Goal: Book appointment/travel/reservation

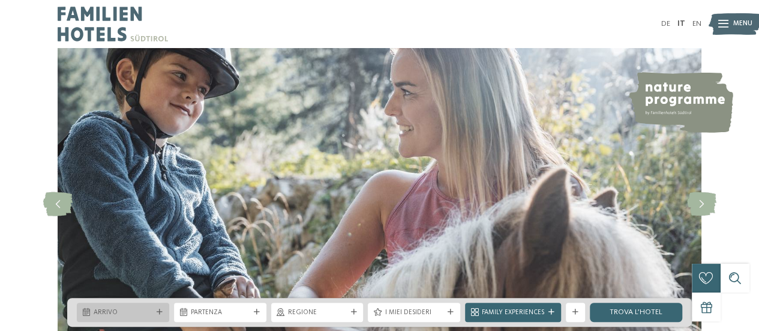
click at [148, 316] on span "Arrivo" at bounding box center [123, 313] width 59 height 10
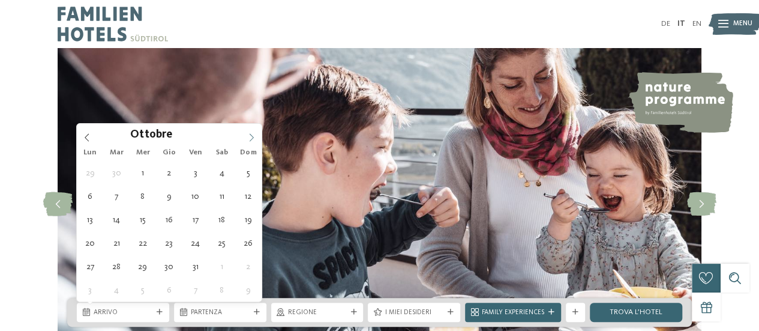
click at [252, 133] on icon at bounding box center [251, 137] width 8 height 8
type input "****"
click at [252, 133] on icon at bounding box center [251, 137] width 8 height 8
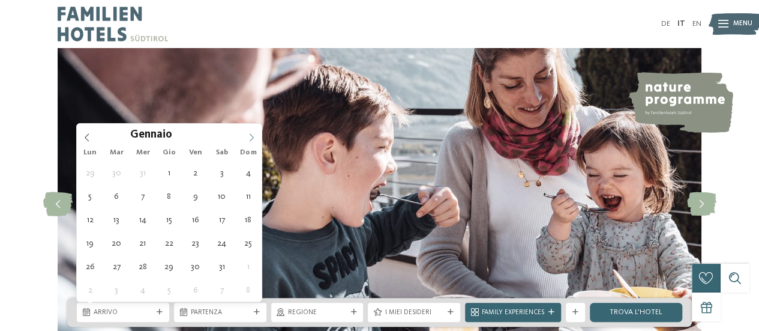
click at [252, 133] on icon at bounding box center [251, 137] width 8 height 8
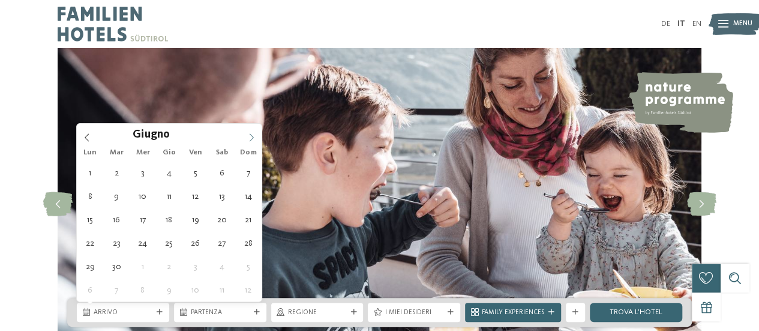
click at [252, 133] on icon at bounding box center [251, 137] width 8 height 8
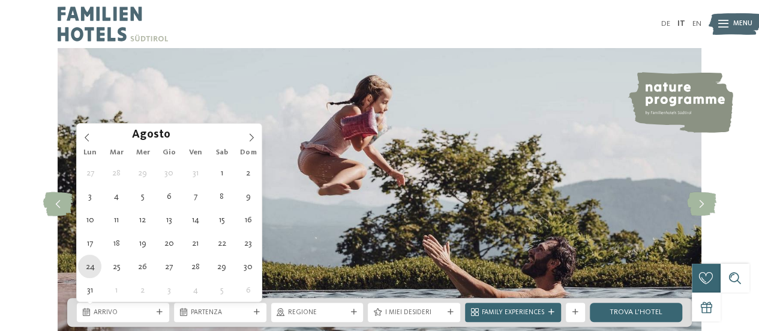
type div "[DATE]"
type input "****"
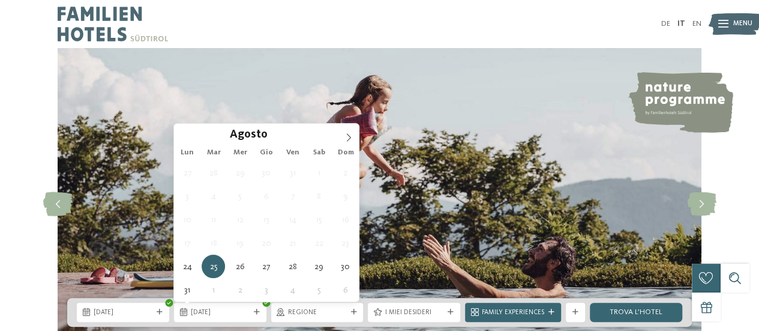
drag, startPoint x: 94, startPoint y: 265, endPoint x: 92, endPoint y: 272, distance: 7.0
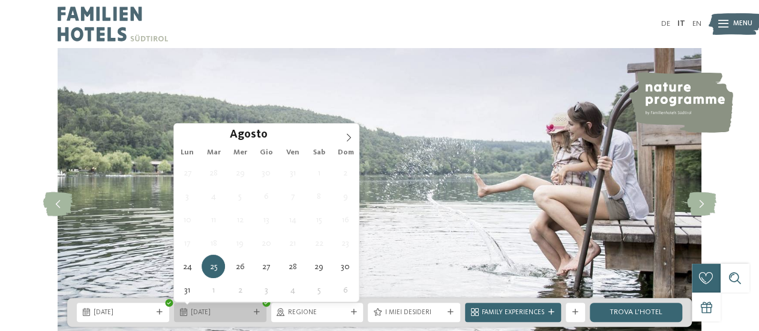
click at [259, 309] on icon at bounding box center [257, 312] width 6 height 6
type div "[DATE]"
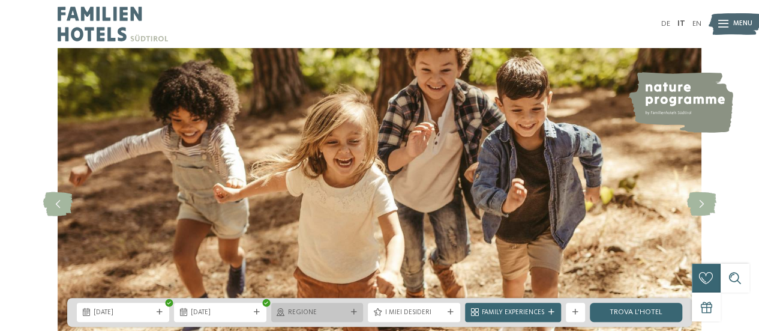
click at [356, 316] on div "Regione" at bounding box center [317, 311] width 92 height 19
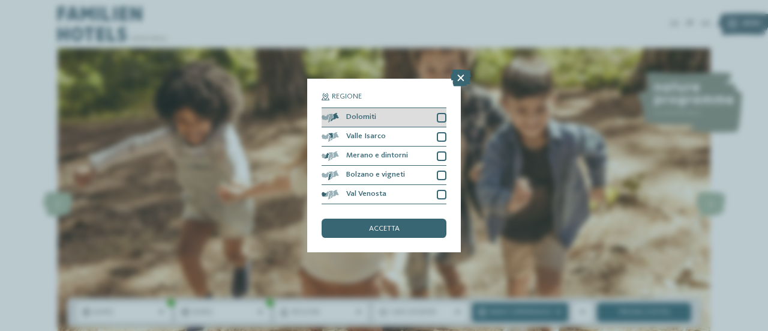
click at [443, 119] on div at bounding box center [442, 118] width 10 height 10
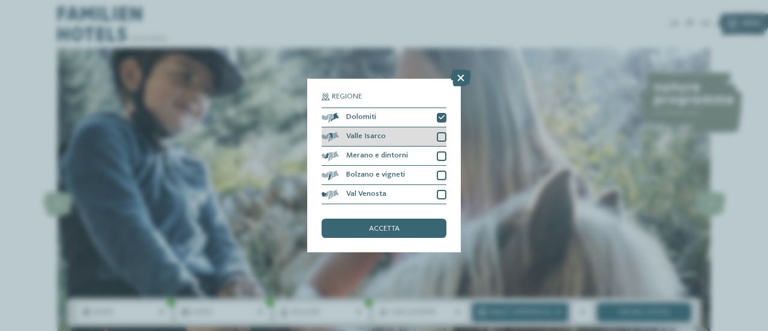
click at [439, 136] on div at bounding box center [442, 137] width 10 height 10
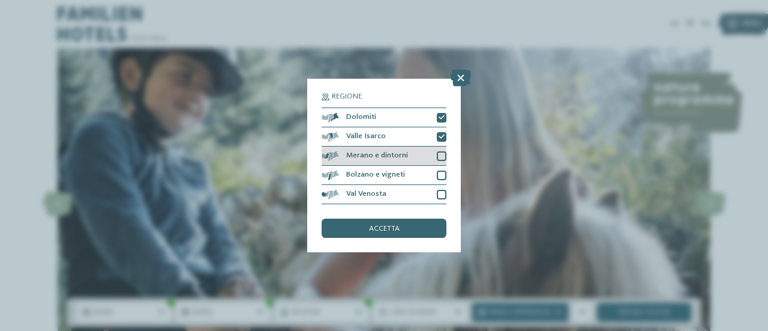
click at [440, 155] on div at bounding box center [442, 156] width 10 height 10
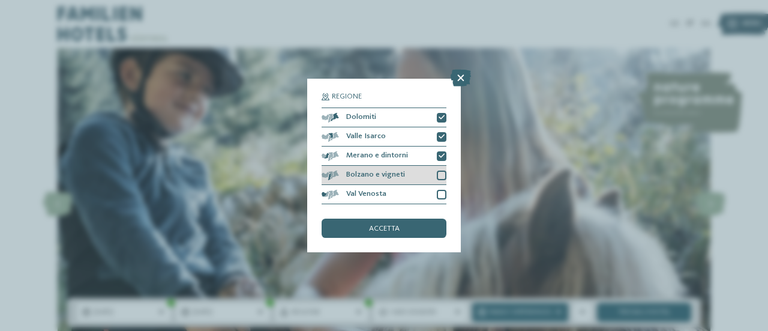
click at [443, 175] on div at bounding box center [442, 175] width 10 height 10
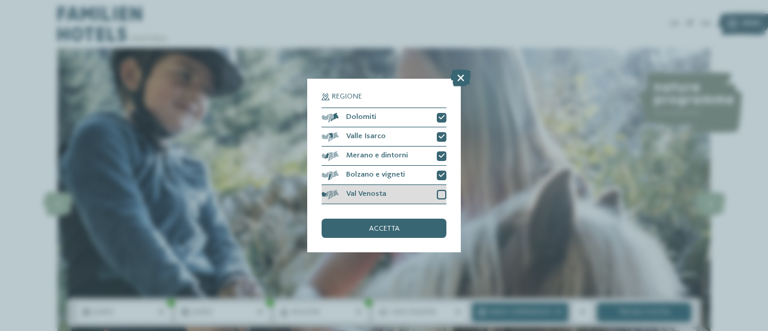
click at [438, 195] on div at bounding box center [442, 195] width 10 height 10
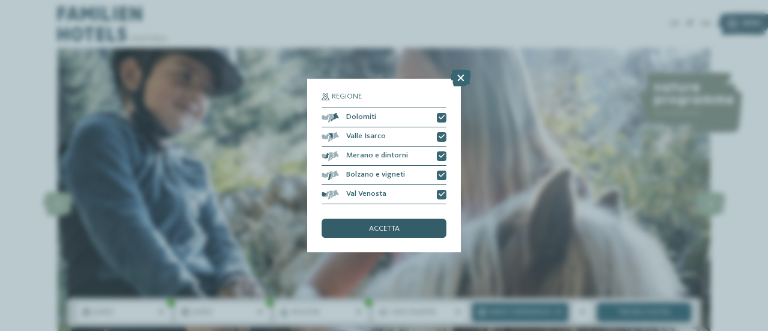
click at [424, 232] on div "accetta" at bounding box center [384, 227] width 125 height 19
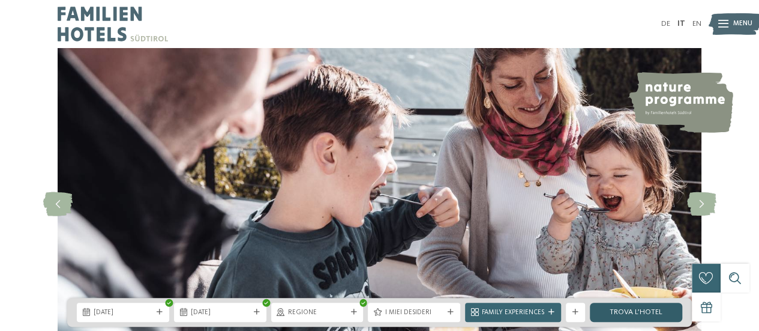
click at [640, 307] on link "trova l’hotel" at bounding box center [636, 311] width 92 height 19
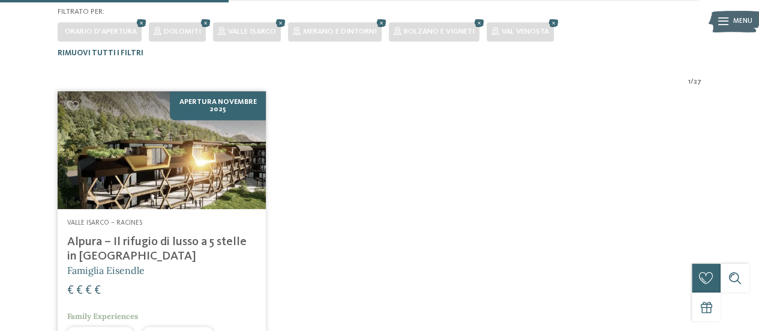
scroll to position [296, 0]
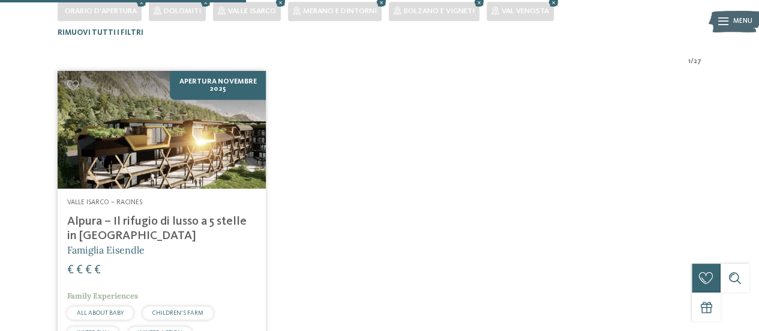
drag, startPoint x: 743, startPoint y: 142, endPoint x: 746, endPoint y: 185, distance: 43.3
click at [746, 185] on div "1 / 27 Apertura [DATE] [GEOGRAPHIC_DATA] – [GEOGRAPHIC_DATA] Alpura – Il rifugi…" at bounding box center [379, 218] width 759 height 322
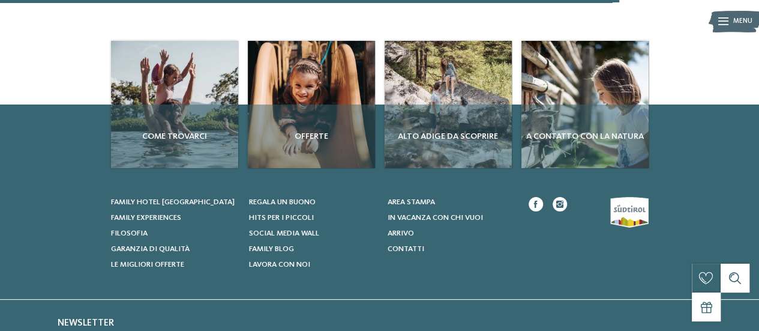
scroll to position [754, 0]
